Goal: Information Seeking & Learning: Learn about a topic

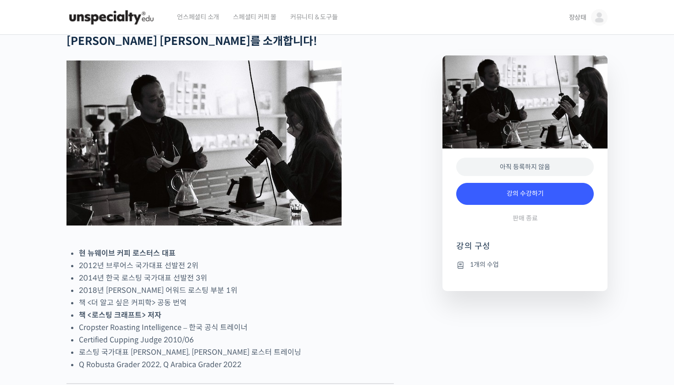
click at [96, 20] on img at bounding box center [111, 18] width 90 height 28
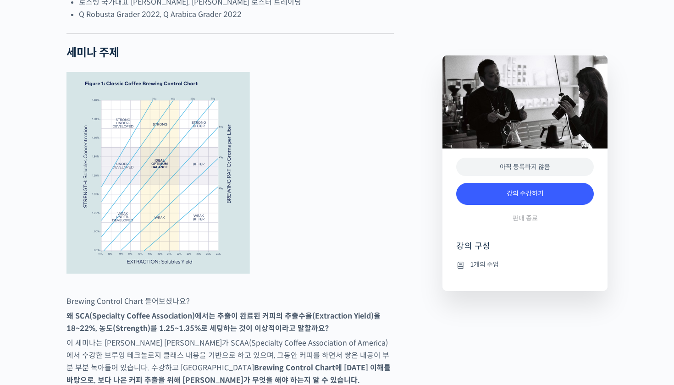
scroll to position [350, 0]
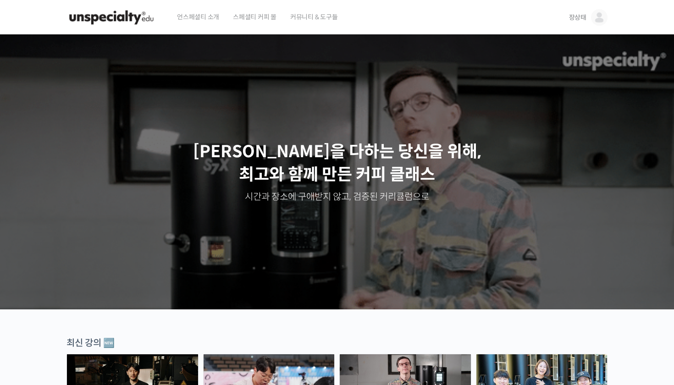
click at [575, 19] on span "장상태" at bounding box center [577, 17] width 17 height 8
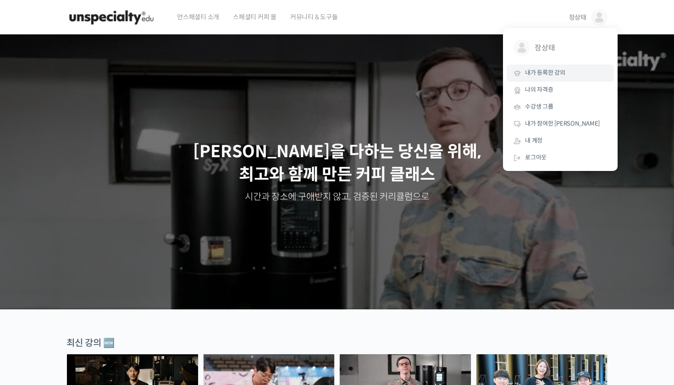
click at [562, 75] on span "내가 등록한 강의" at bounding box center [545, 73] width 40 height 8
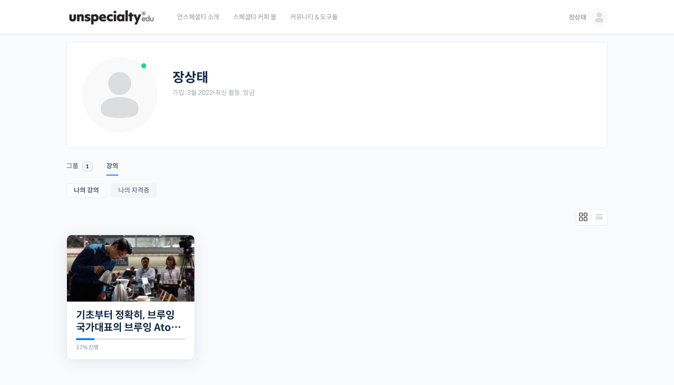
click at [147, 282] on img at bounding box center [130, 268] width 127 height 66
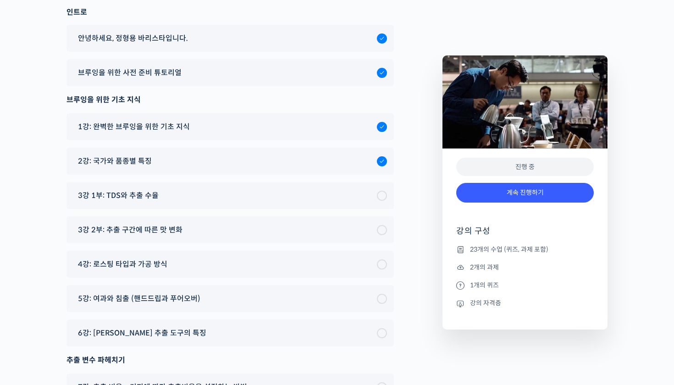
scroll to position [5048, 0]
click at [208, 183] on div "3강 1부: TDS와 추출 수율" at bounding box center [229, 196] width 327 height 27
click at [142, 190] on span "3강 1부: TDS와 추출 수율" at bounding box center [118, 196] width 81 height 12
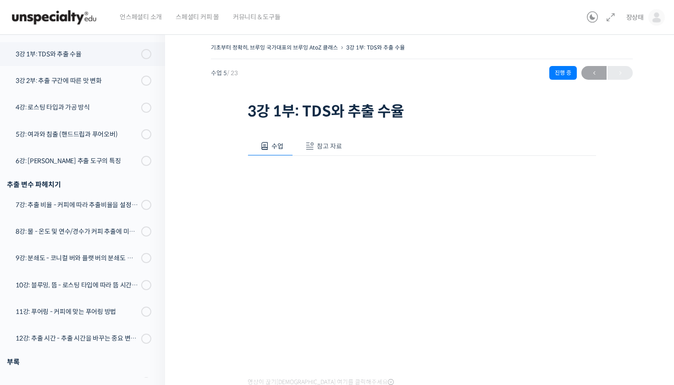
scroll to position [260, 0]
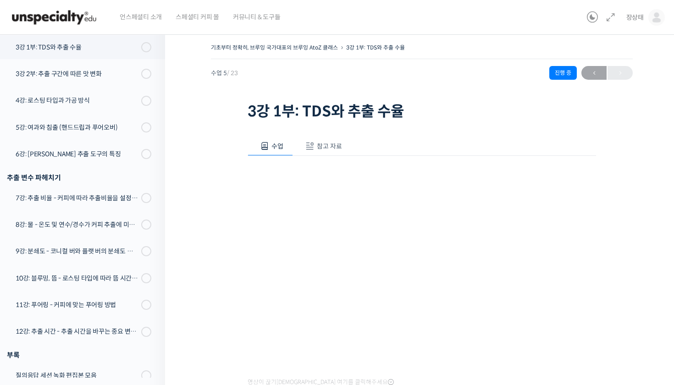
click at [323, 147] on span "참고 자료" at bounding box center [329, 146] width 25 height 8
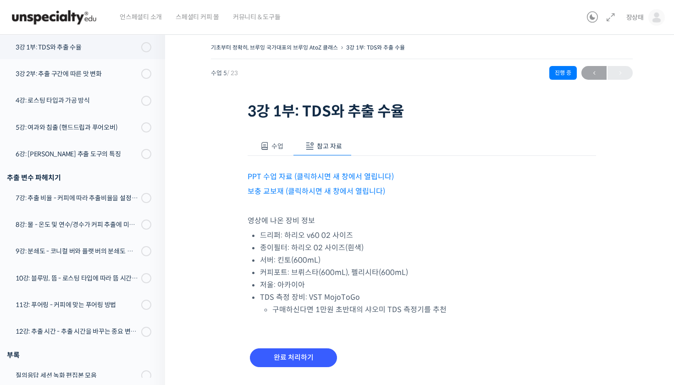
click at [309, 176] on link "PPT 수업 자료 (클릭하시면 새 창에서 열립니다)" at bounding box center [321, 177] width 146 height 10
click at [306, 188] on link "보충 교보재 (클릭하시면 새 창에서 열립니다)" at bounding box center [317, 192] width 138 height 10
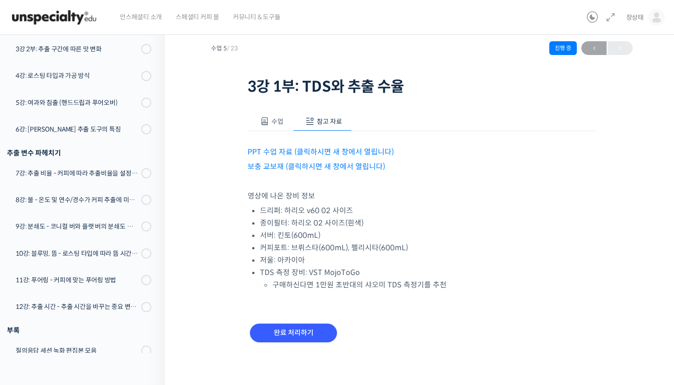
scroll to position [24, 0]
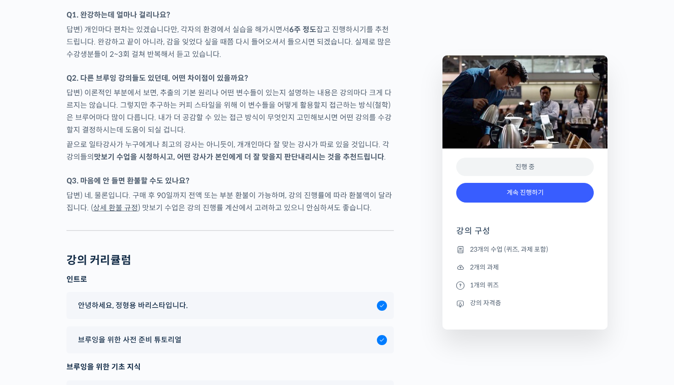
click at [143, 189] on p "답변) 네, 물론입니다. 구매 후 90일까지 전액 또는 부분 환불이 가능하며, 강의 진행률에 따라 환불액이 달라집니다. ( 상세 환불 규정 )…" at bounding box center [229, 201] width 327 height 25
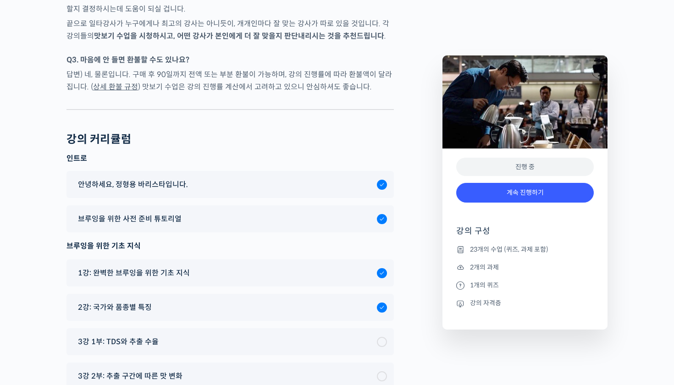
scroll to position [5063, 0]
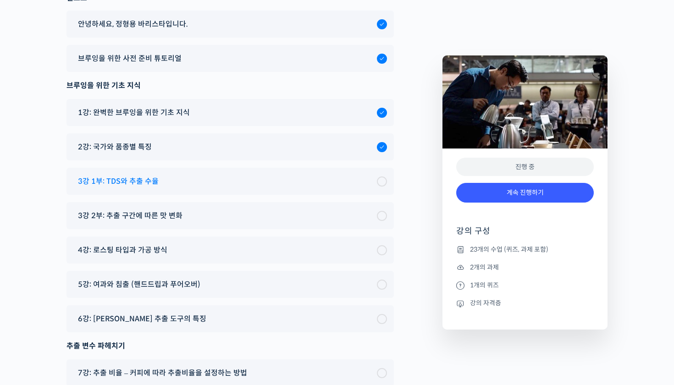
click at [139, 175] on span "3강 1부: TDS와 추출 수율" at bounding box center [118, 181] width 81 height 12
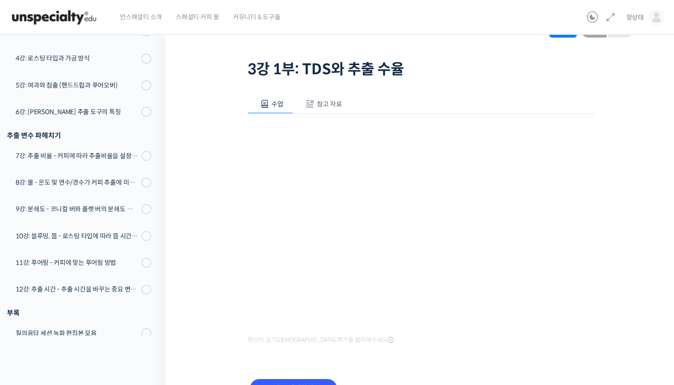
scroll to position [43, 0]
